Goal: Task Accomplishment & Management: Use online tool/utility

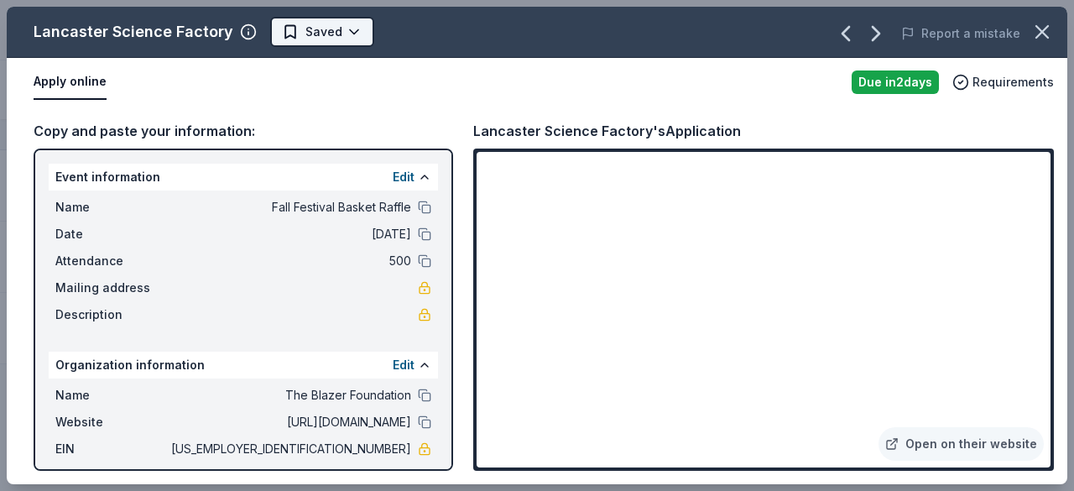
click at [340, 22] on html "Fall Festival Basket Raffle Track · 5 Discover Start free trial $10 in rewards …" at bounding box center [537, 245] width 1074 height 491
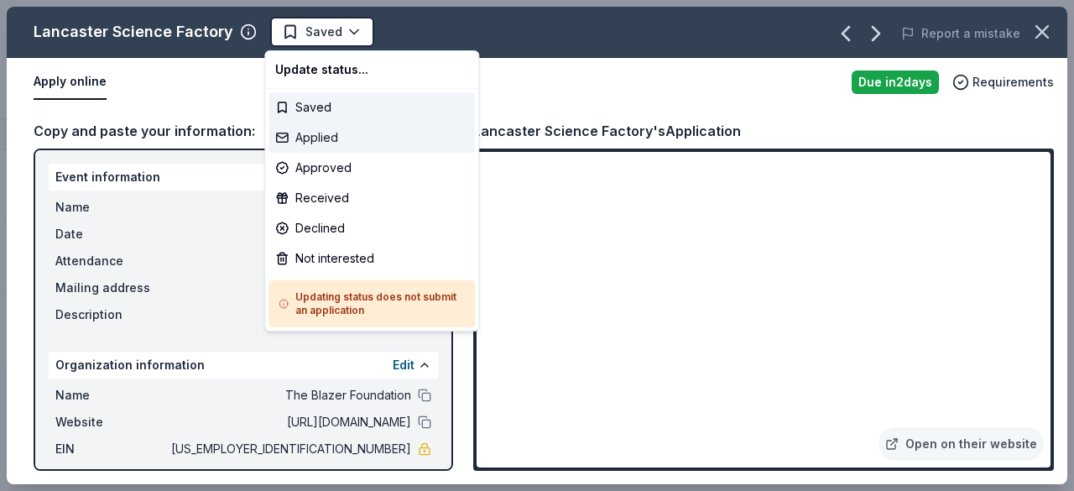
click at [320, 136] on div "Applied" at bounding box center [371, 137] width 206 height 30
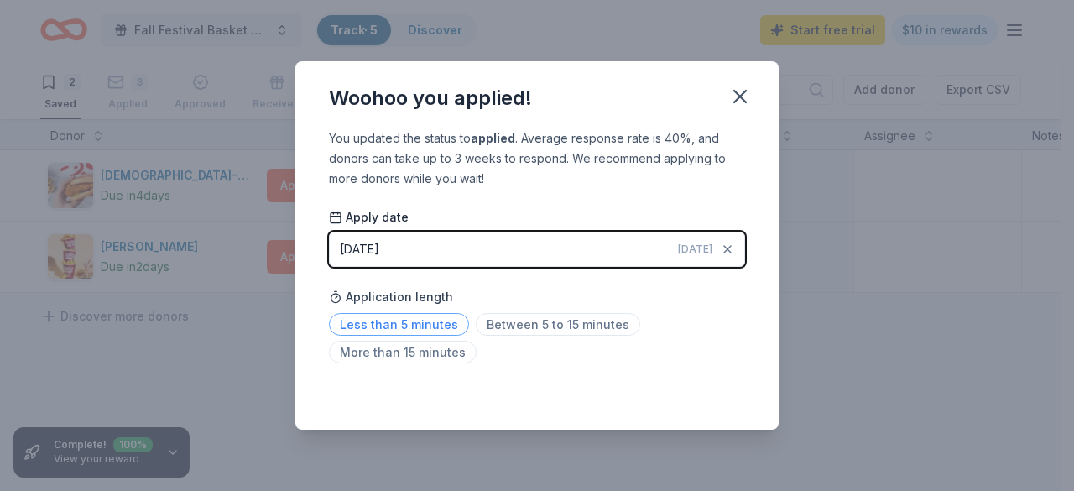
click at [418, 323] on span "Less than 5 minutes" at bounding box center [399, 324] width 140 height 23
click at [752, 110] on button "button" at bounding box center [740, 96] width 37 height 37
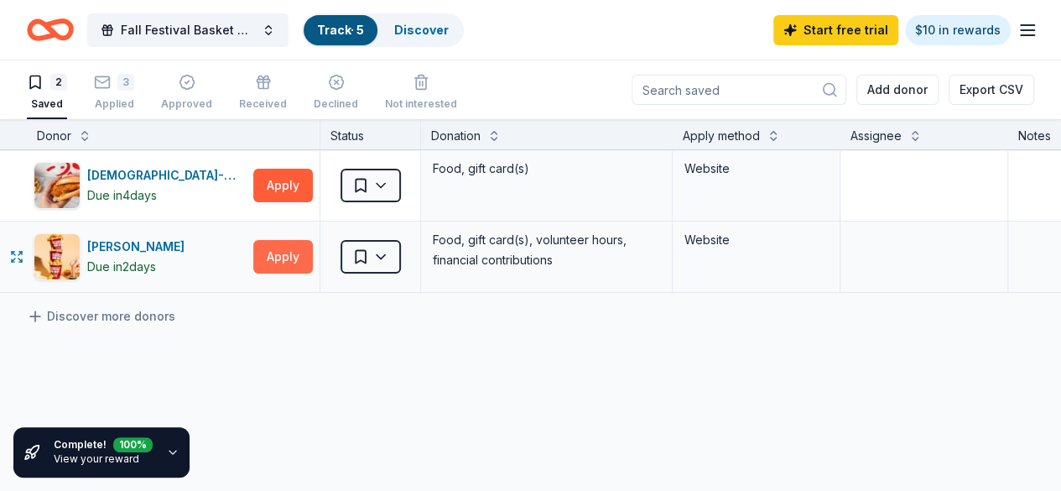
click at [313, 256] on button "Apply" at bounding box center [283, 257] width 60 height 34
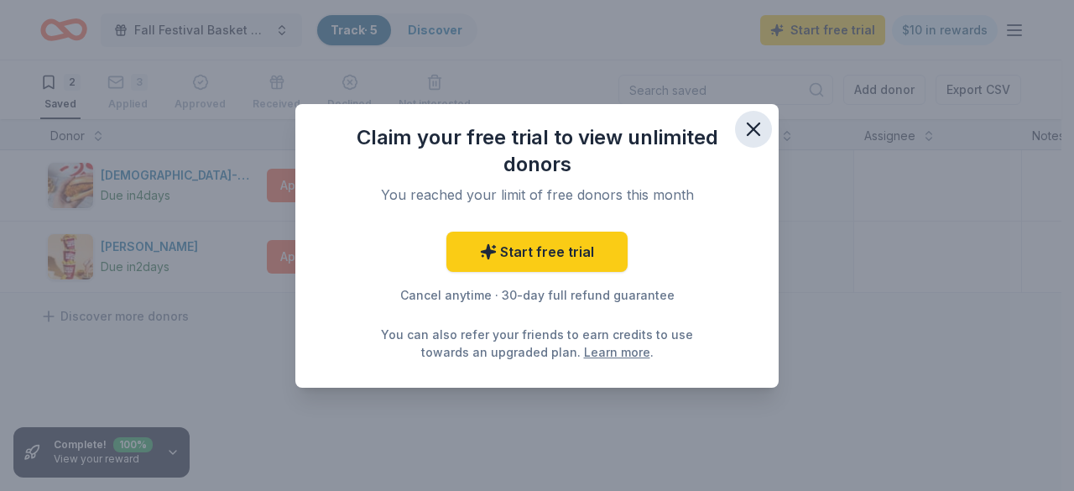
click at [744, 141] on button "button" at bounding box center [753, 129] width 37 height 37
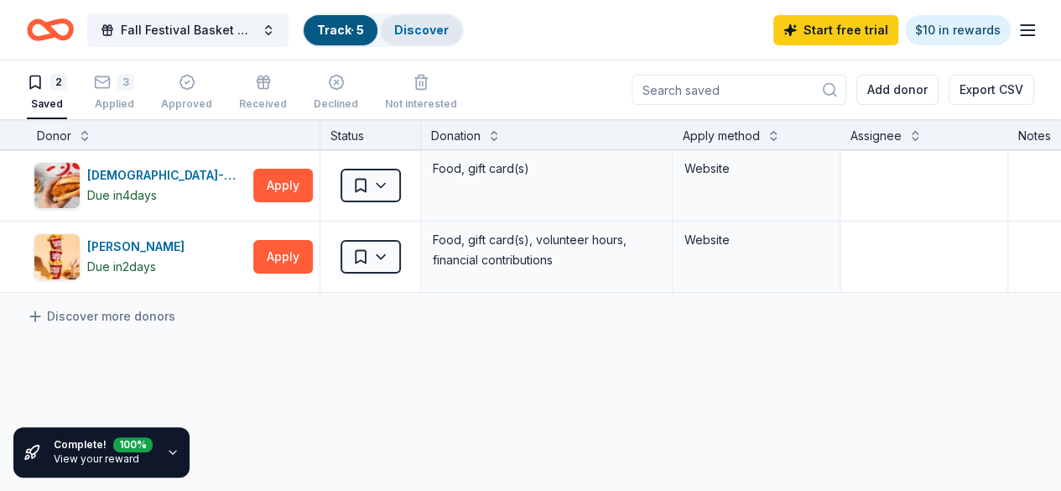
click at [436, 29] on link "Discover" at bounding box center [421, 30] width 55 height 14
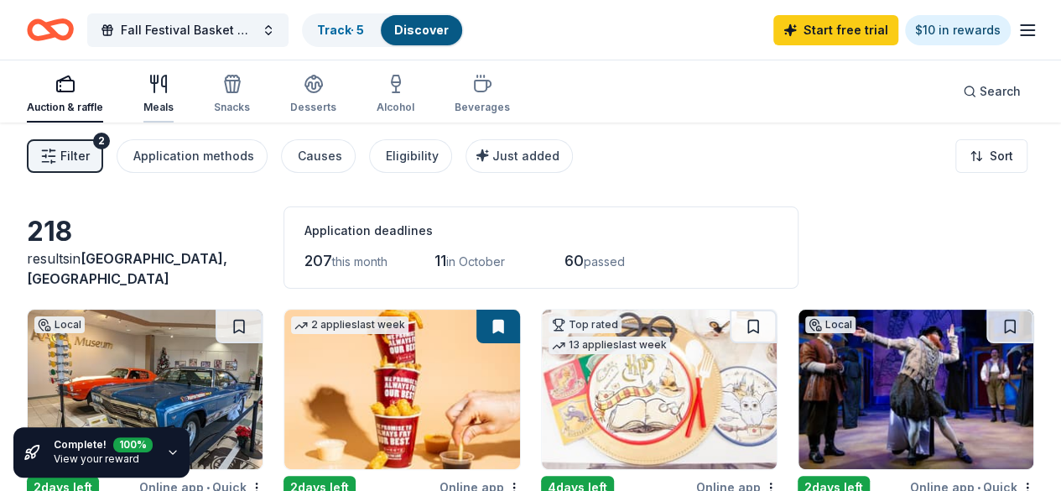
click at [163, 99] on div "Meals" at bounding box center [158, 94] width 30 height 40
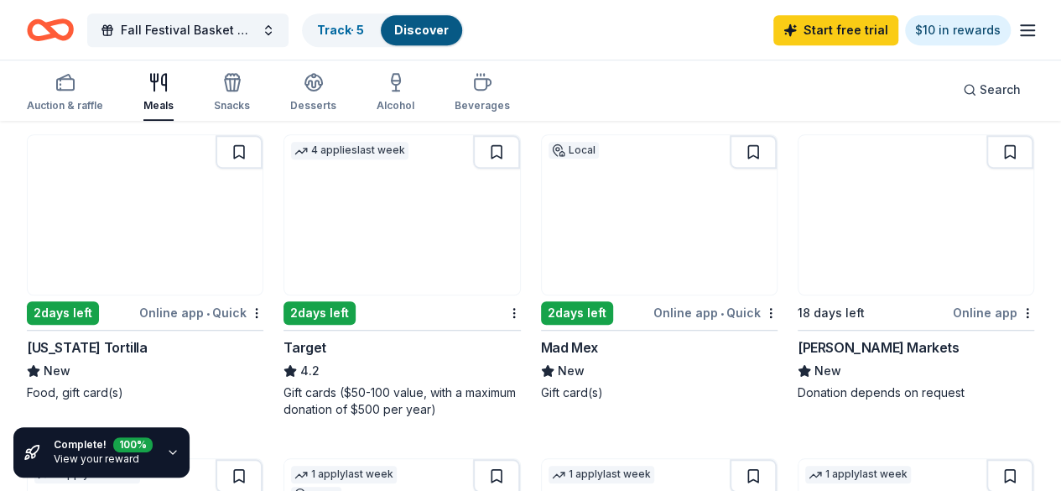
scroll to position [501, 0]
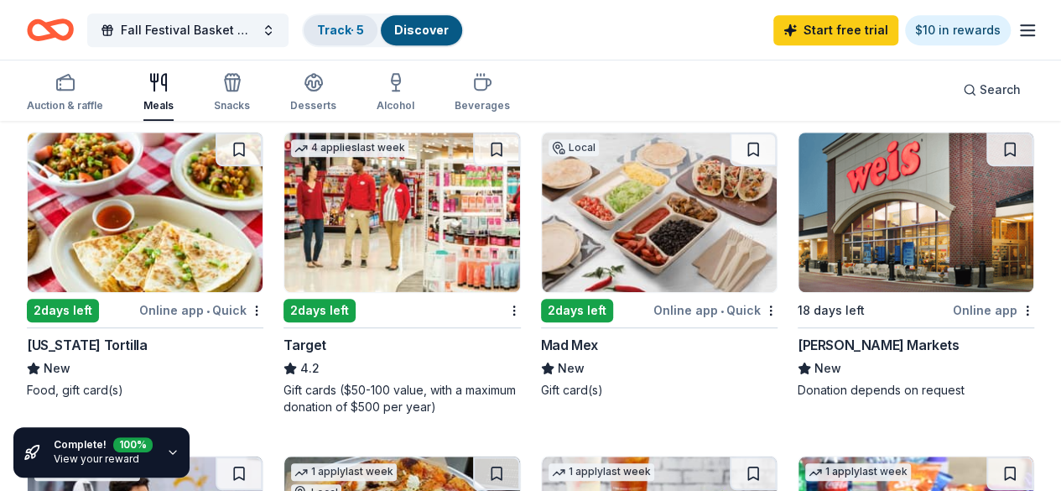
click at [346, 26] on link "Track · 5" at bounding box center [340, 30] width 47 height 14
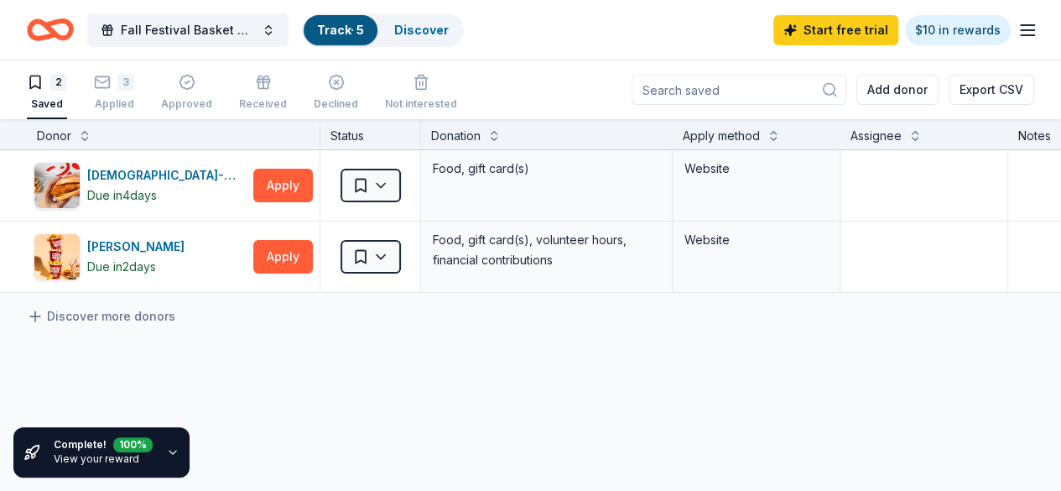
click at [337, 32] on link "Track · 5" at bounding box center [340, 30] width 47 height 14
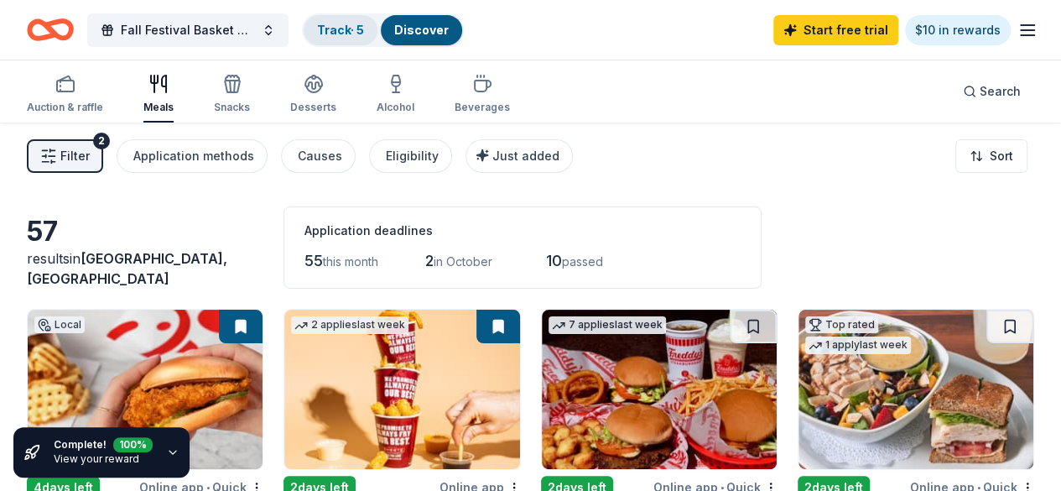
click at [342, 16] on div "Track · 5" at bounding box center [341, 30] width 74 height 30
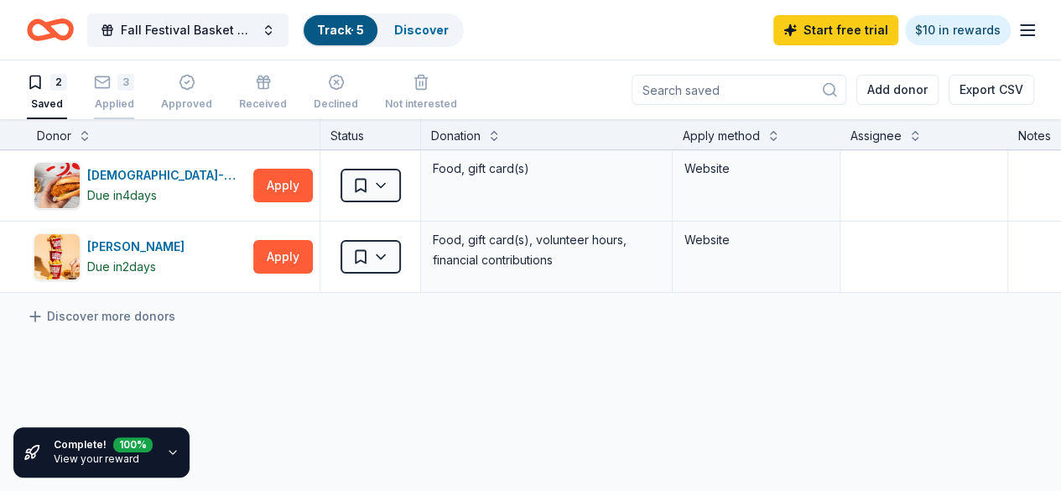
click at [124, 107] on div "Applied" at bounding box center [114, 103] width 40 height 13
